Goal: Information Seeking & Learning: Check status

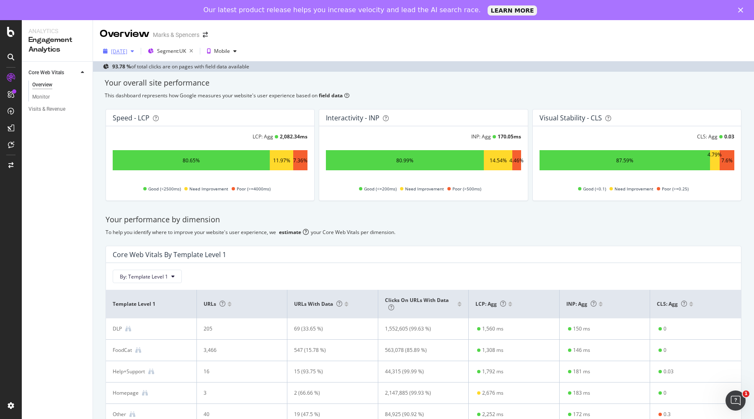
click at [113, 50] on div "[DATE]" at bounding box center [119, 51] width 16 height 7
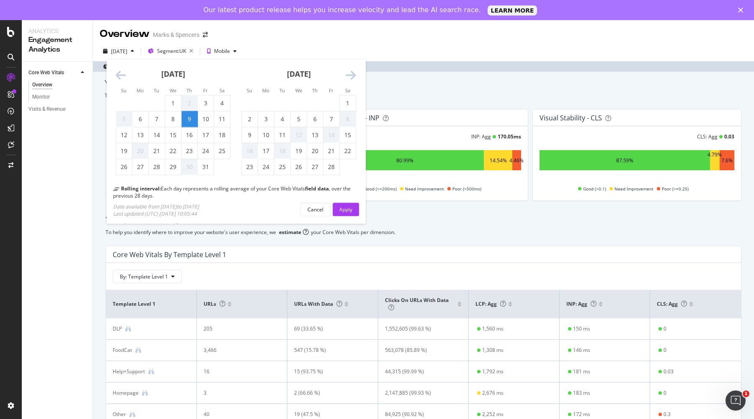
click at [351, 75] on icon "Move forward to switch to the next month." at bounding box center [351, 76] width 10 height 12
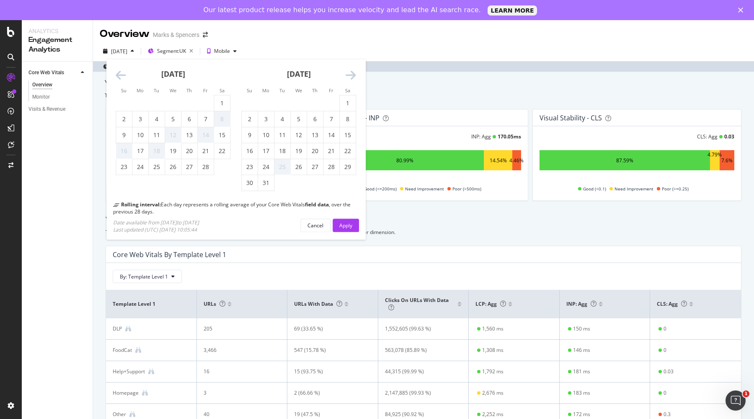
click at [351, 75] on icon "Move forward to switch to the next month." at bounding box center [351, 76] width 10 height 12
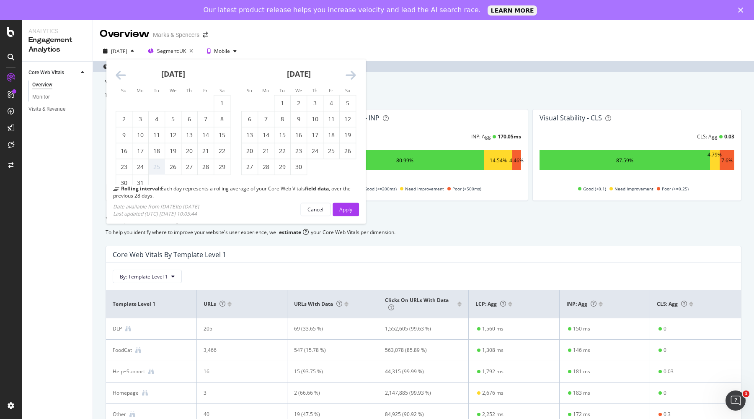
click at [351, 75] on icon "Move forward to switch to the next month." at bounding box center [351, 76] width 10 height 12
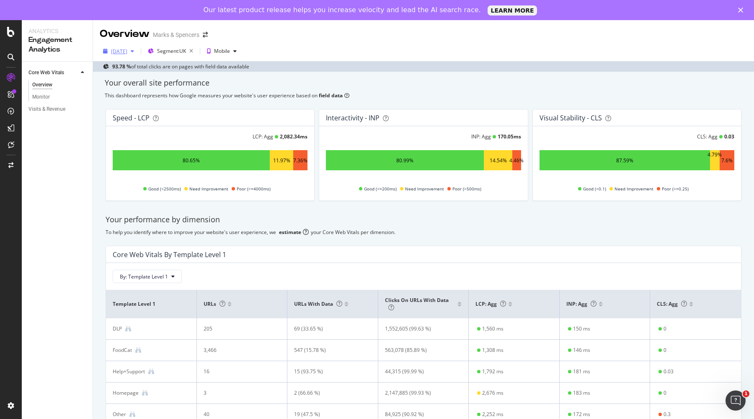
click at [127, 49] on div "[DATE]" at bounding box center [119, 51] width 16 height 7
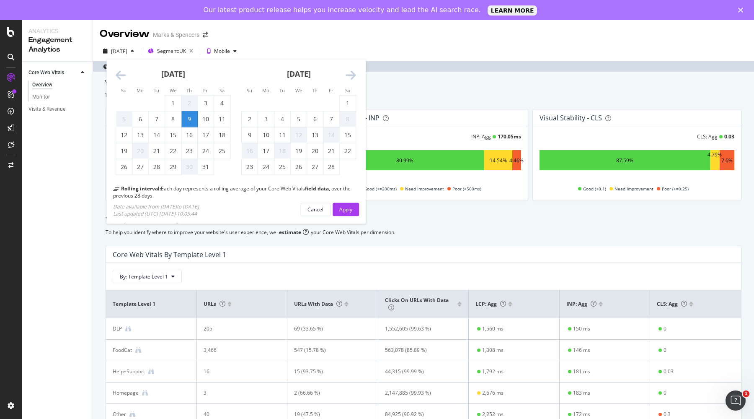
click at [351, 77] on icon "Move forward to switch to the next month." at bounding box center [351, 76] width 10 height 12
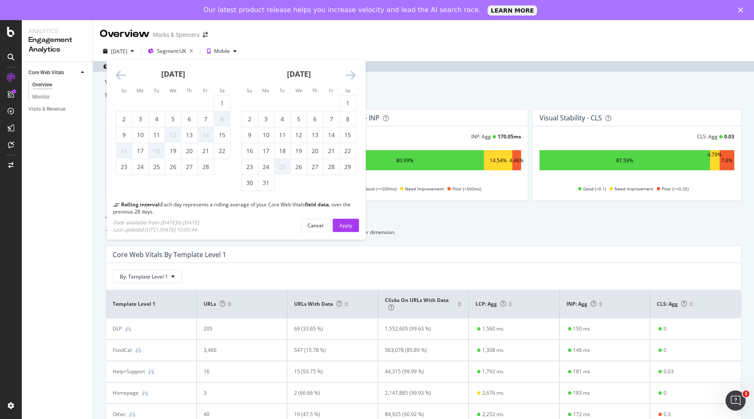
click at [351, 77] on icon "Move forward to switch to the next month." at bounding box center [351, 76] width 10 height 12
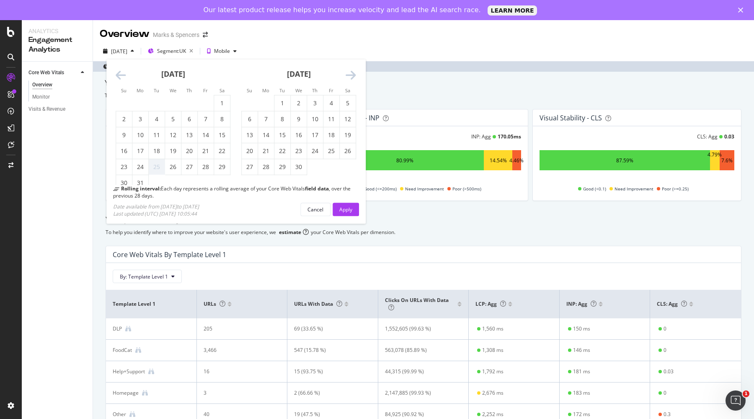
click at [351, 77] on icon "Move forward to switch to the next month." at bounding box center [351, 76] width 10 height 12
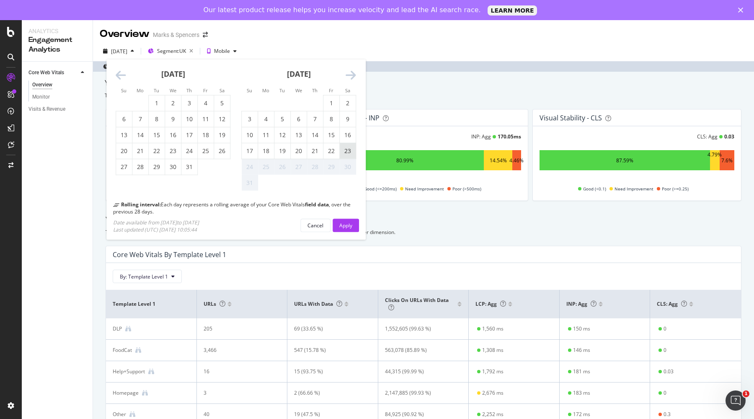
click at [348, 152] on div "23" at bounding box center [348, 151] width 16 height 8
click at [349, 227] on div "Apply" at bounding box center [345, 224] width 13 height 7
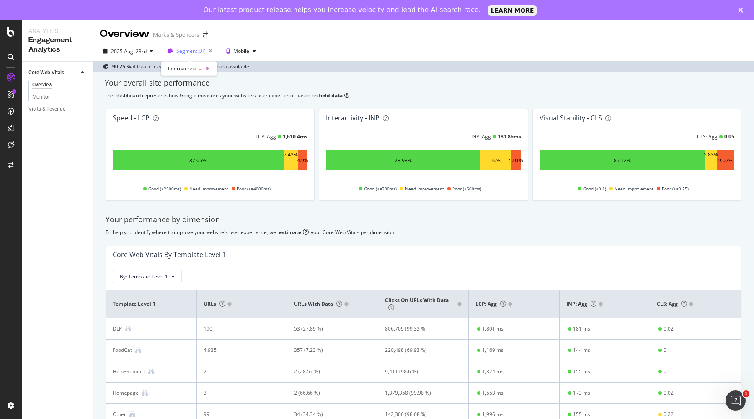
click at [195, 53] on span "Segment: [GEOGRAPHIC_DATA]" at bounding box center [190, 50] width 29 height 7
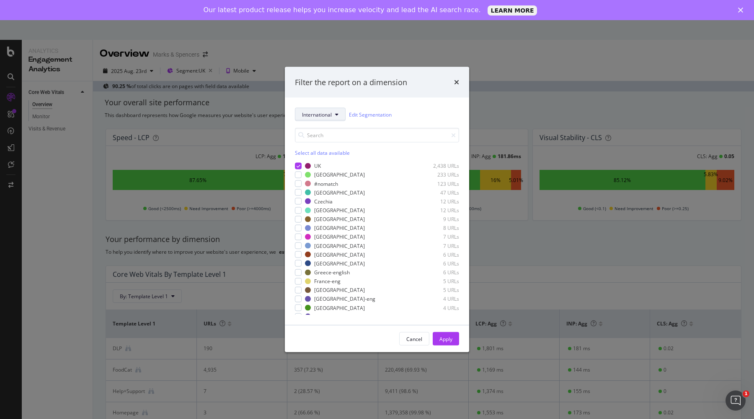
click at [318, 113] on span "International" at bounding box center [317, 114] width 30 height 7
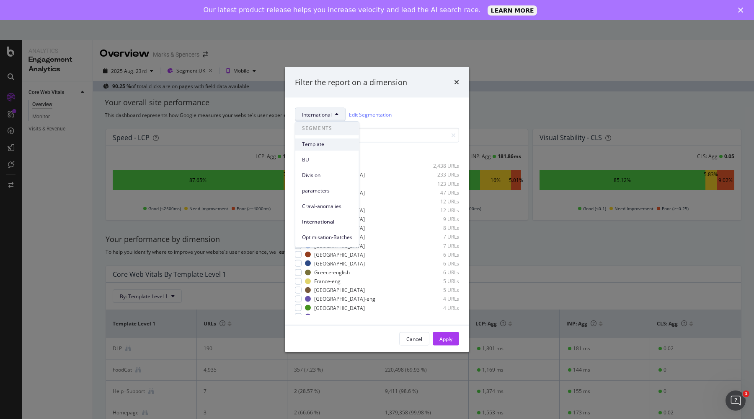
click at [313, 143] on span "Template" at bounding box center [327, 145] width 50 height 8
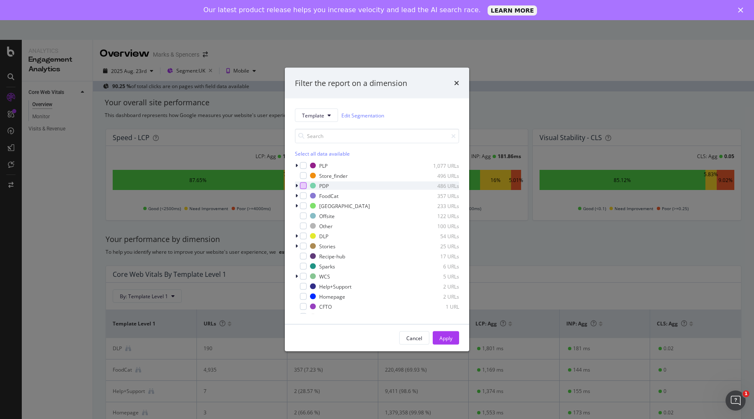
click at [305, 188] on div "modal" at bounding box center [303, 185] width 7 height 7
click at [447, 330] on div "Cancel Apply" at bounding box center [377, 337] width 184 height 27
click at [447, 333] on div "Apply" at bounding box center [446, 337] width 13 height 13
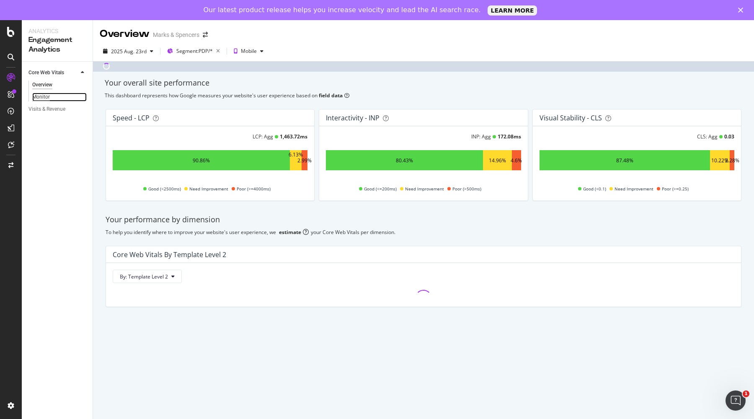
click at [40, 95] on div "Monitor" at bounding box center [41, 97] width 18 height 9
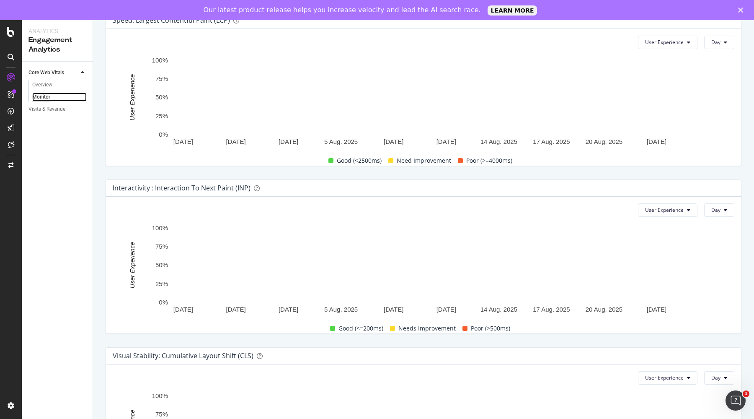
scroll to position [396, 0]
